Goal: Navigation & Orientation: Find specific page/section

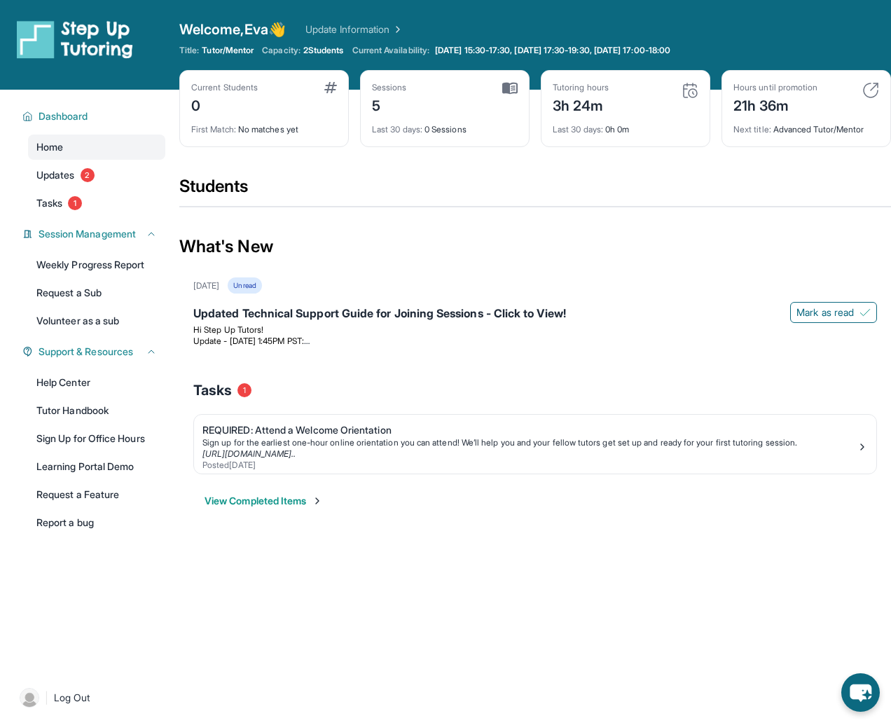
click at [723, 139] on div "Hours until promotion 21h 36m Next title : Advanced Tutor/Mentor" at bounding box center [805, 108] width 169 height 77
click at [723, 90] on img at bounding box center [870, 90] width 17 height 17
click at [225, 443] on div "Sign up for the earliest one-hour online orientation you can attend! We’ll help…" at bounding box center [529, 442] width 654 height 11
click at [111, 172] on link "Updates 2" at bounding box center [96, 174] width 137 height 25
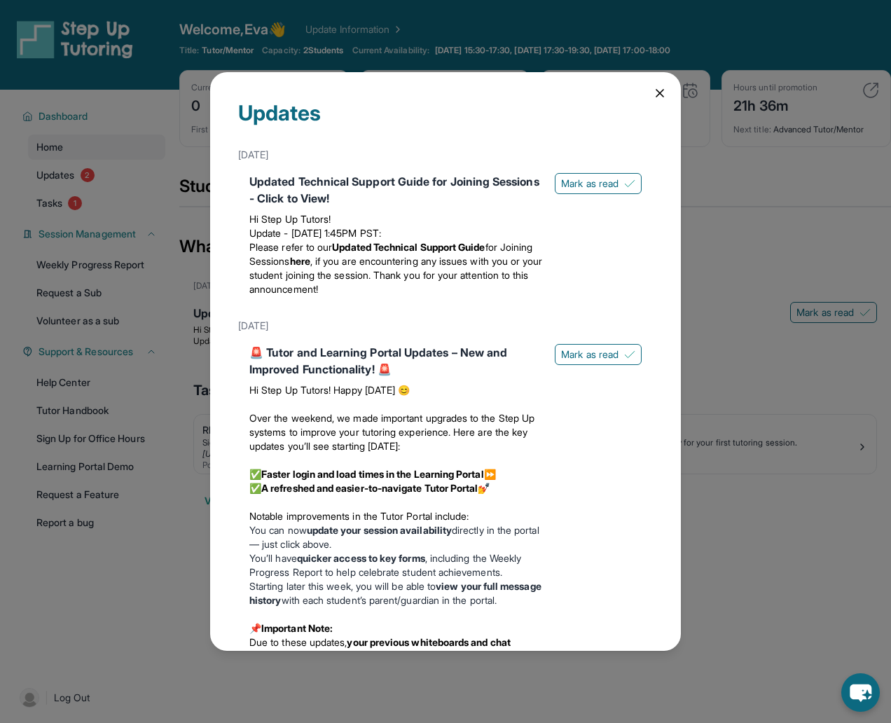
click at [110, 257] on div "Updates [DATE] Updated Technical Support Guide for Joining Sessions - Click to …" at bounding box center [445, 361] width 891 height 723
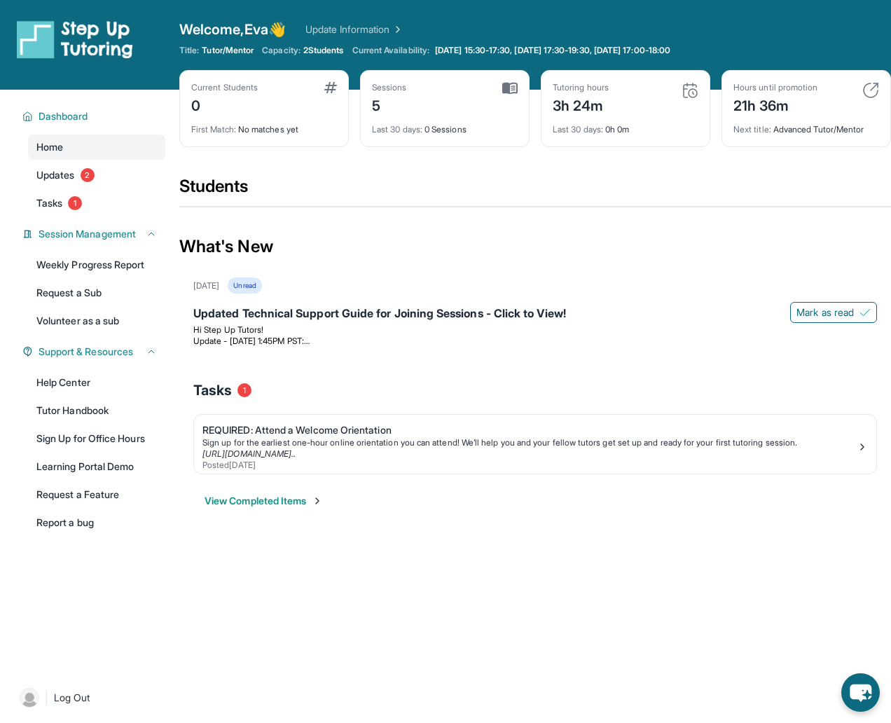
click at [88, 188] on div "Home Updates 2 Tasks 1" at bounding box center [96, 174] width 137 height 81
click at [88, 190] on link "Tasks 1" at bounding box center [96, 202] width 137 height 25
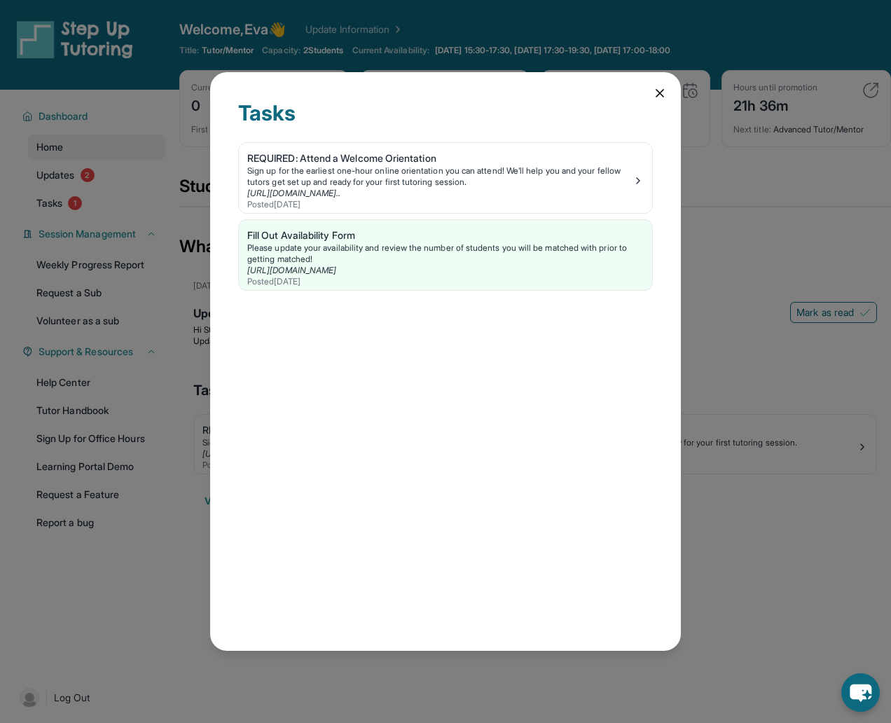
click at [83, 197] on div "Tasks REQUIRED: Attend a Welcome Orientation Sign up for the earliest one-hour …" at bounding box center [445, 361] width 891 height 723
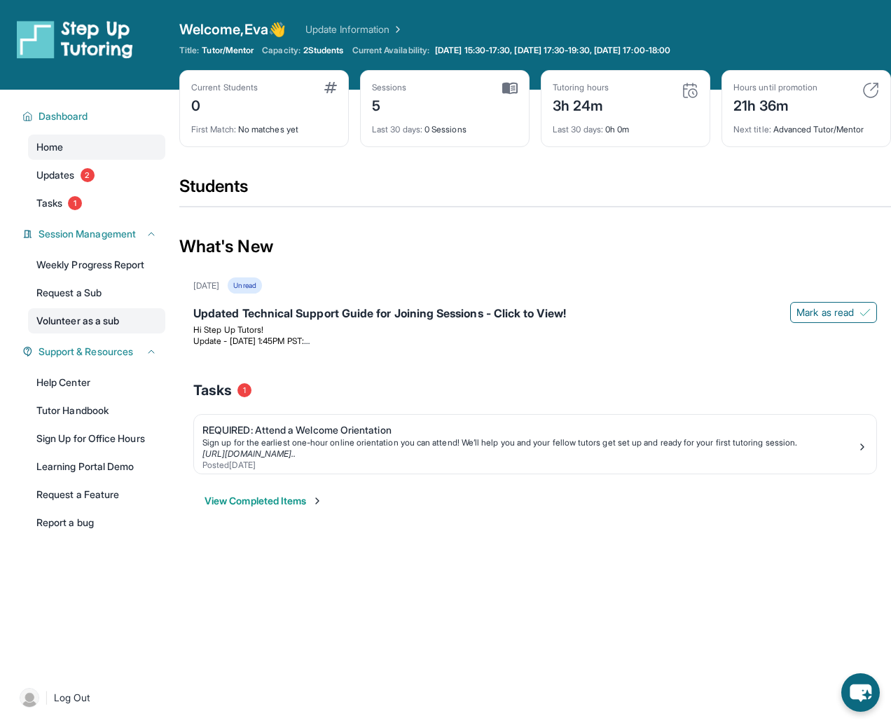
click at [80, 316] on link "Volunteer as a sub" at bounding box center [96, 320] width 137 height 25
click at [90, 291] on link "Request a Sub" at bounding box center [96, 292] width 137 height 25
click at [60, 402] on link "Tutor Handbook" at bounding box center [96, 410] width 137 height 25
click at [106, 317] on link "Volunteer as a sub" at bounding box center [96, 320] width 137 height 25
click at [109, 183] on link "Updates 2" at bounding box center [96, 174] width 137 height 25
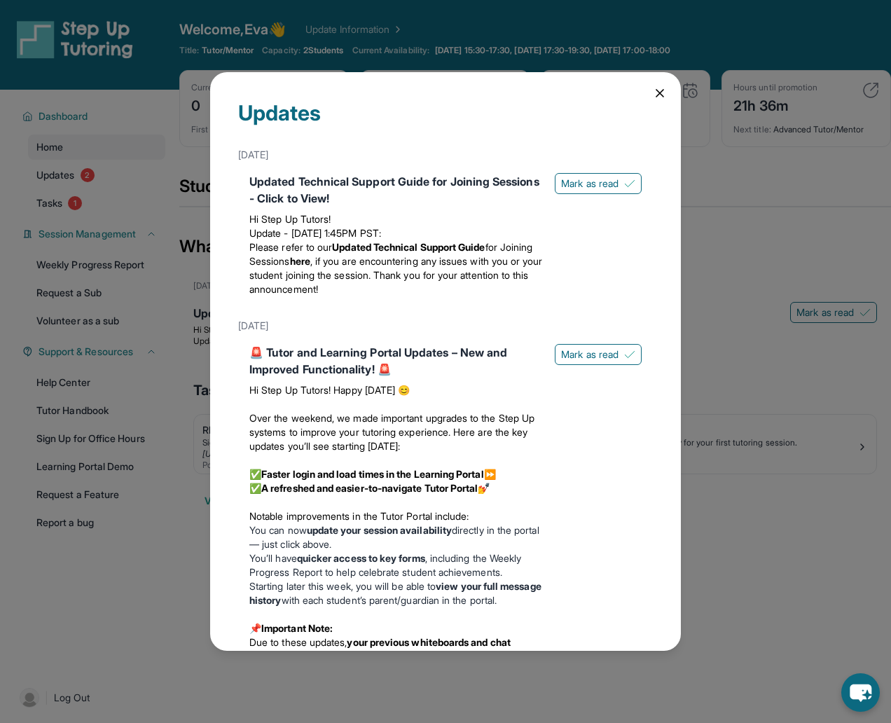
click at [104, 201] on div "Updates [DATE] Updated Technical Support Guide for Joining Sessions - Click to …" at bounding box center [445, 361] width 891 height 723
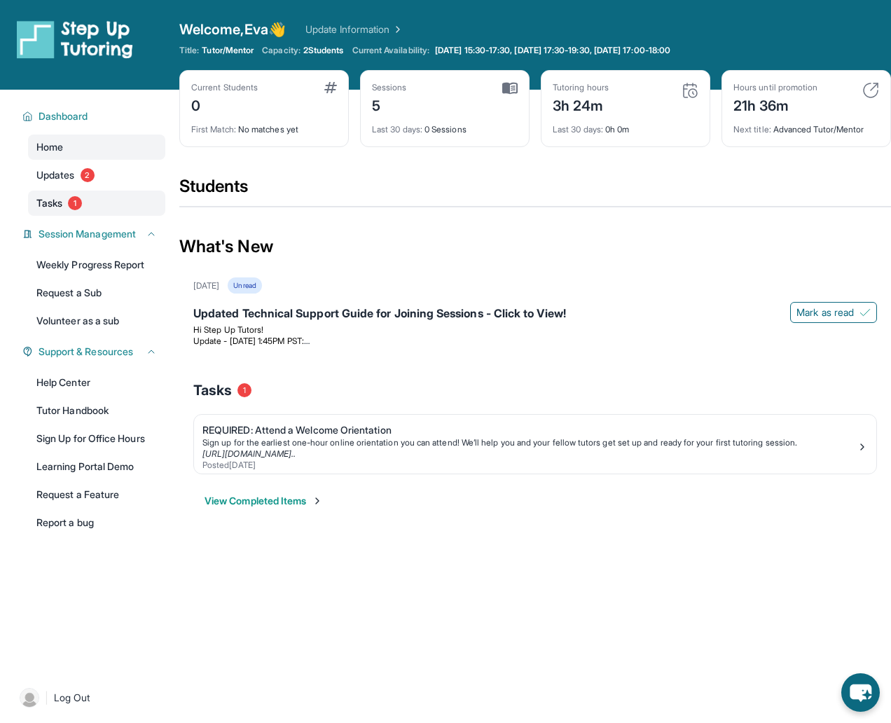
click at [97, 201] on link "Tasks 1" at bounding box center [96, 202] width 137 height 25
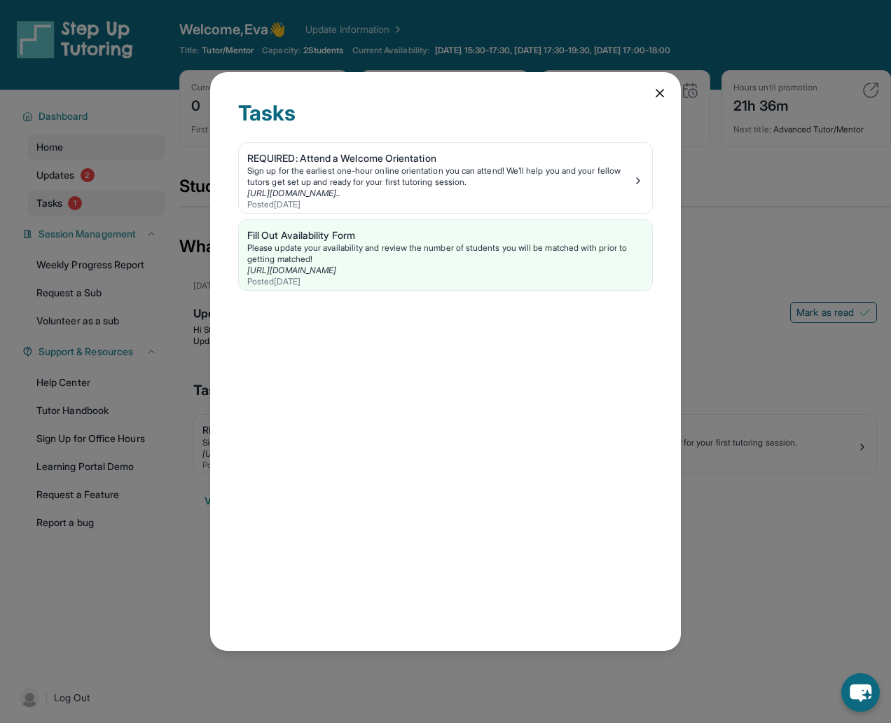
click at [97, 201] on div "Tasks REQUIRED: Attend a Welcome Orientation Sign up for the earliest one-hour …" at bounding box center [445, 361] width 891 height 723
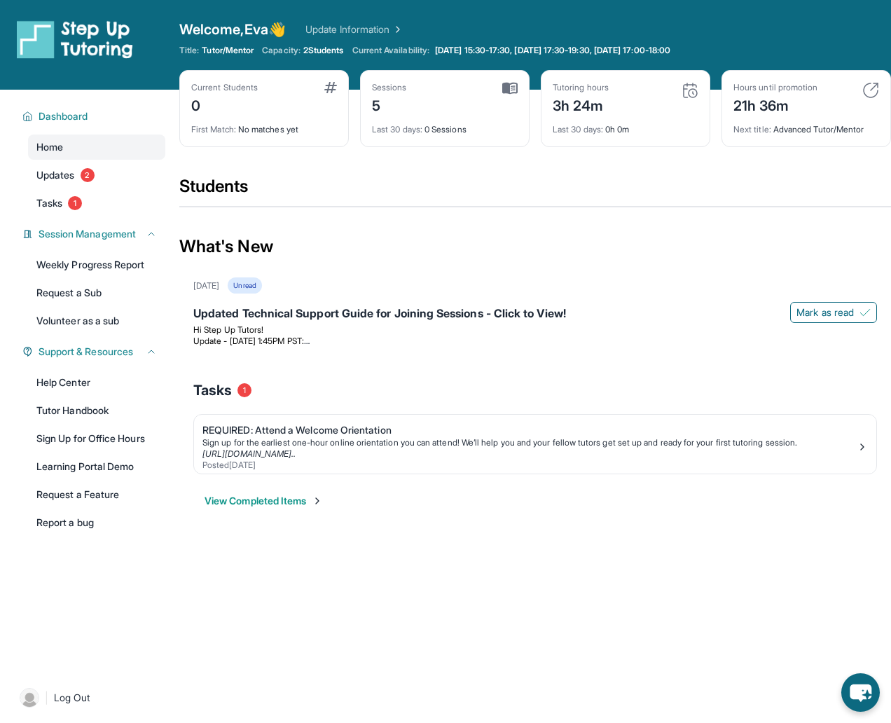
click at [328, 46] on span "2 Students" at bounding box center [323, 50] width 41 height 11
click at [471, 50] on span "[DATE] 15:30-17:30, [DATE] 17:30-19:30, [DATE] 17:00-18:00" at bounding box center [552, 50] width 235 height 11
click at [723, 312] on span "Mark as read" at bounding box center [824, 312] width 57 height 14
click at [454, 54] on span "[DATE] 15:30-17:30, [DATE] 17:30-19:30, [DATE] 17:00-18:00" at bounding box center [552, 50] width 235 height 11
click at [99, 290] on link "Request a Sub" at bounding box center [96, 292] width 137 height 25
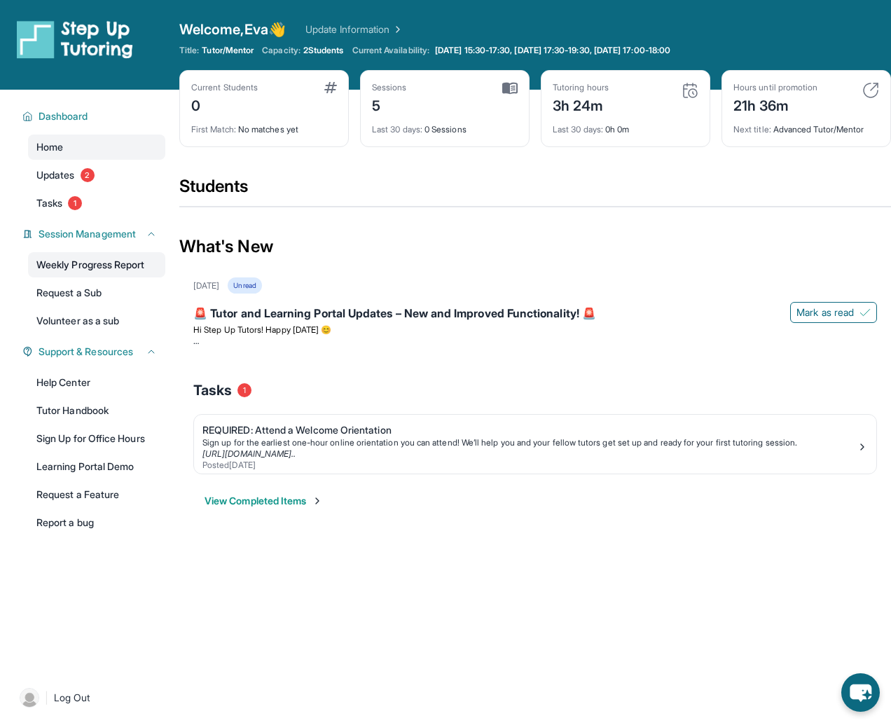
click at [74, 269] on link "Weekly Progress Report" at bounding box center [96, 264] width 137 height 25
click at [75, 297] on link "Request a Sub" at bounding box center [96, 292] width 137 height 25
click at [55, 323] on link "Volunteer as a sub" at bounding box center [96, 320] width 137 height 25
click at [95, 263] on link "Weekly Progress Report" at bounding box center [96, 264] width 137 height 25
click at [105, 253] on link "Weekly Progress Report" at bounding box center [96, 264] width 137 height 25
